Goal: Task Accomplishment & Management: Complete application form

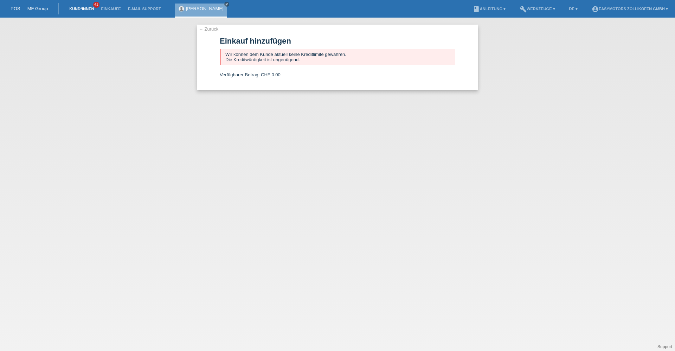
click at [79, 8] on link "Kund*innen" at bounding box center [82, 9] width 32 height 4
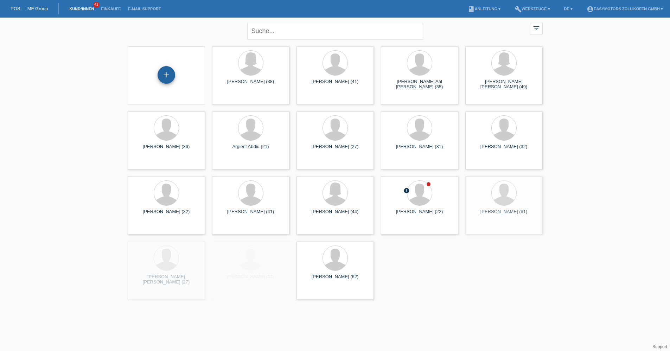
click at [169, 78] on div "+" at bounding box center [167, 75] width 18 height 18
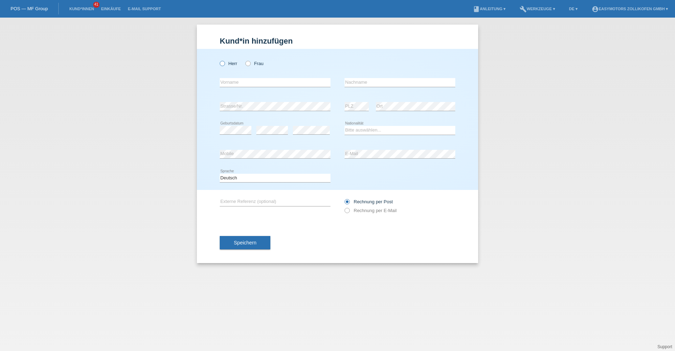
click at [219, 60] on icon at bounding box center [219, 60] width 0 height 0
click at [222, 62] on input "Herr" at bounding box center [222, 63] width 5 height 5
radio input "true"
click at [241, 82] on input "text" at bounding box center [275, 82] width 111 height 9
type input "Arash"
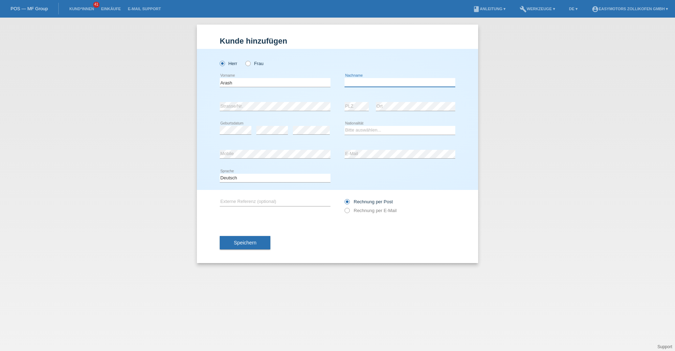
click at [386, 81] on input "text" at bounding box center [400, 82] width 111 height 9
click at [356, 83] on input "Ramezampour asl" at bounding box center [400, 82] width 111 height 9
click at [361, 82] on input "Ramezampour asl" at bounding box center [400, 82] width 111 height 9
click at [363, 81] on input "Ramezampour asl" at bounding box center [400, 82] width 111 height 9
click at [365, 85] on input "Ramezampour asl" at bounding box center [400, 82] width 111 height 9
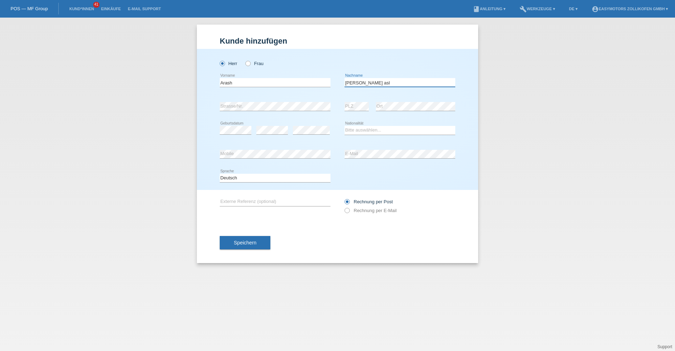
type input "Ramezanpour asl"
drag, startPoint x: 415, startPoint y: 174, endPoint x: 403, endPoint y: 167, distance: 14.2
click at [403, 167] on div "Deutsch Français Italiano English error Sprache" at bounding box center [338, 178] width 236 height 24
click at [367, 126] on select "Bitte auswählen... Schweiz Deutschland Liechtenstein Österreich ------------ Af…" at bounding box center [400, 130] width 111 height 8
click at [369, 128] on select "Bitte auswählen... Schweiz Deutschland Liechtenstein Österreich ------------ Af…" at bounding box center [400, 130] width 111 height 8
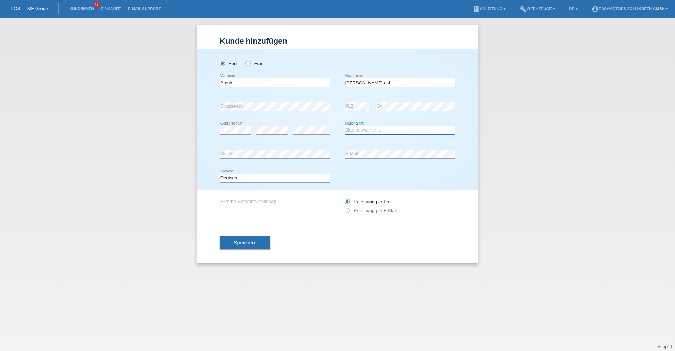
click at [369, 128] on select "Bitte auswählen... Schweiz Deutschland Liechtenstein Österreich ------------ Af…" at bounding box center [400, 130] width 111 height 8
select select "IT"
click at [345, 126] on select "Bitte auswählen... Schweiz Deutschland Liechtenstein Österreich ------------ Af…" at bounding box center [400, 130] width 111 height 8
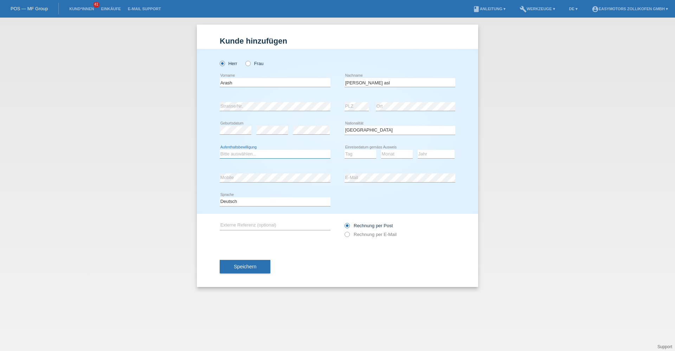
click at [277, 156] on select "Bitte auswählen... C B B - Flüchtlingsstatus Andere" at bounding box center [275, 154] width 111 height 8
select select "B"
click at [220, 150] on select "Bitte auswählen... C B B - Flüchtlingsstatus Andere" at bounding box center [275, 154] width 111 height 8
click at [235, 155] on select "Bitte auswählen... C B B - Flüchtlingsstatus Andere" at bounding box center [275, 154] width 111 height 8
click at [173, 199] on div "Kund*in hinzufügen Kunde hinzufügen Kundin hinzufügen Herr Frau Arash error Vor…" at bounding box center [337, 184] width 675 height 333
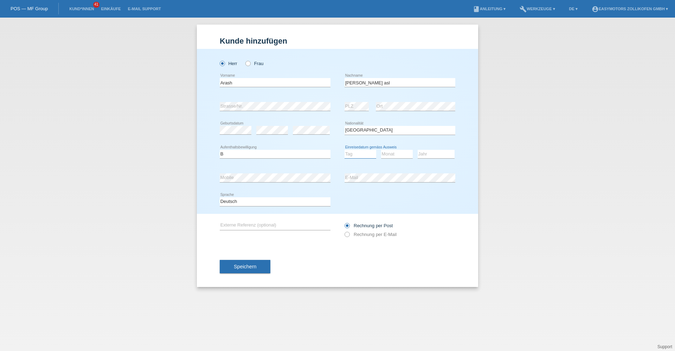
click at [357, 153] on select "Tag 01 02 03 04 05 06 07 08 09 10 11" at bounding box center [361, 154] width 32 height 8
select select "10"
click at [345, 150] on select "Tag 01 02 03 04 05 06 07 08 09 10 11" at bounding box center [361, 154] width 32 height 8
click at [395, 150] on select "Monat 01 02 03 04 05 06 07 08 09 10 11" at bounding box center [397, 154] width 32 height 8
select select "07"
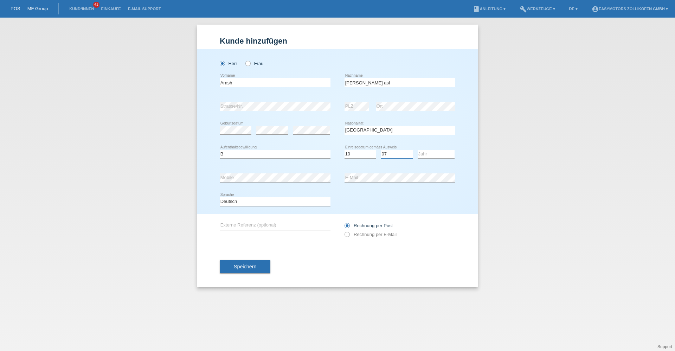
click at [381, 150] on select "Monat 01 02 03 04 05 06 07 08 09 10 11" at bounding box center [397, 154] width 32 height 8
click at [433, 159] on div "Jahr 2025 2024 2023 2022 2021 2020 2019 2018 2017" at bounding box center [436, 154] width 37 height 24
click at [435, 157] on select "Jahr 2025 2024 2023 2022 2021 2020 2019 2018 2017 2016 2015 2014 2013 2012 2011…" at bounding box center [436, 154] width 37 height 8
select select "2024"
click at [418, 150] on select "Jahr 2025 2024 2023 2022 2021 2020 2019 2018 2017 2016 2015 2014 2013 2012 2011…" at bounding box center [436, 154] width 37 height 8
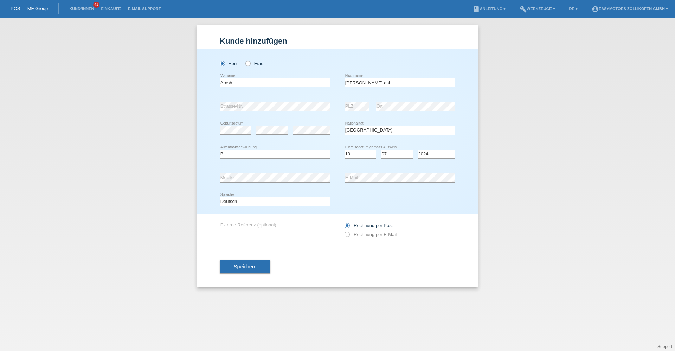
click at [455, 137] on div "Bitte auswählen... Schweiz Deutschland Liechtenstein Österreich ------------ Af…" at bounding box center [400, 130] width 111 height 24
click at [641, 191] on div "Kund*in hinzufügen Kunde hinzufügen Kundin hinzufügen Herr Frau Arash error Vor…" at bounding box center [337, 184] width 675 height 333
click at [245, 263] on button "Speichern" at bounding box center [245, 266] width 51 height 13
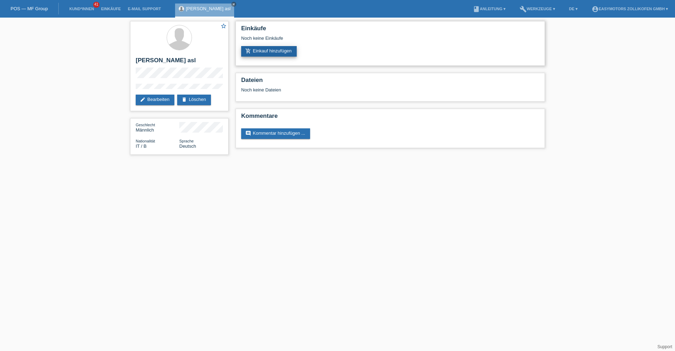
click at [262, 49] on link "add_shopping_cart Einkauf hinzufügen" at bounding box center [269, 51] width 56 height 11
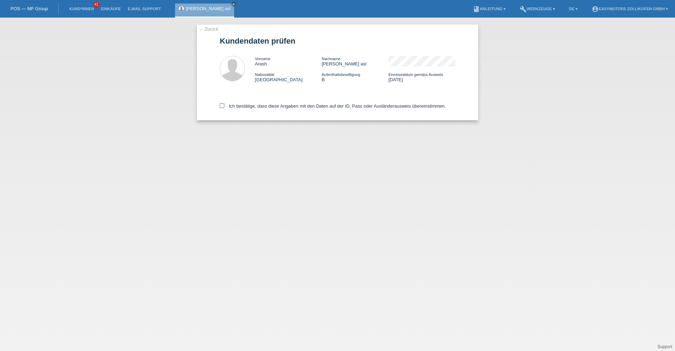
click at [225, 107] on label "Ich bestätige, dass diese Angaben mit den Daten auf der ID, Pass oder Ausländer…" at bounding box center [333, 105] width 226 height 5
click at [224, 107] on input "Ich bestätige, dass diese Angaben mit den Daten auf der ID, Pass oder Ausländer…" at bounding box center [222, 105] width 5 height 5
checkbox input "true"
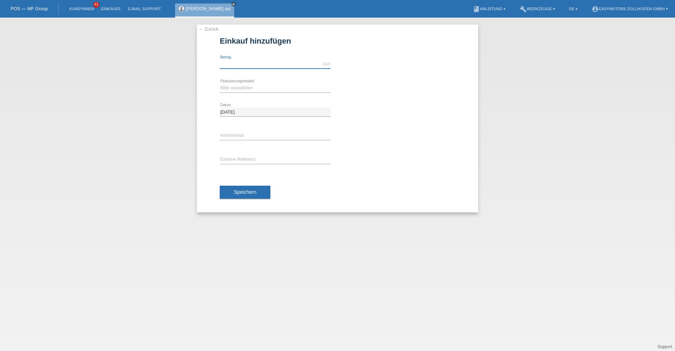
click at [244, 62] on input "text" at bounding box center [275, 64] width 111 height 9
type input "2490.00"
click at [237, 85] on select "Bitte auswählen Fixe Raten Kauf auf Rechnung mit Teilzahlungsoption" at bounding box center [275, 88] width 111 height 8
select select "67"
click at [220, 84] on select "Bitte auswählen Fixe Raten Kauf auf Rechnung mit Teilzahlungsoption" at bounding box center [275, 88] width 111 height 8
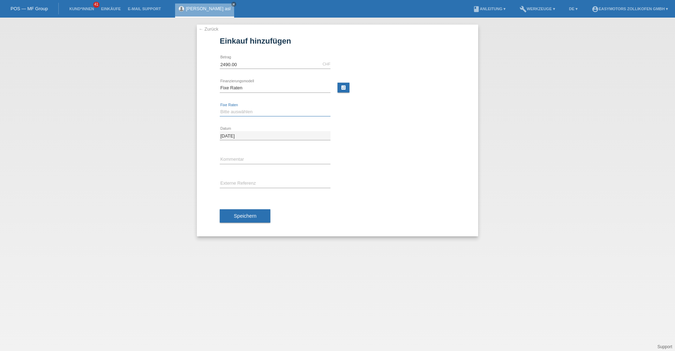
click at [222, 112] on select "Bitte auswählen 12 Raten 24 Raten 36 Raten 48 Raten" at bounding box center [275, 112] width 111 height 8
select select "134"
click at [220, 108] on select "Bitte auswählen 12 Raten 24 Raten 36 Raten 48 Raten" at bounding box center [275, 112] width 111 height 8
click at [240, 183] on input "text" at bounding box center [275, 183] width 111 height 9
click at [237, 214] on span "Speichern" at bounding box center [245, 216] width 23 height 6
